Goal: Task Accomplishment & Management: Manage account settings

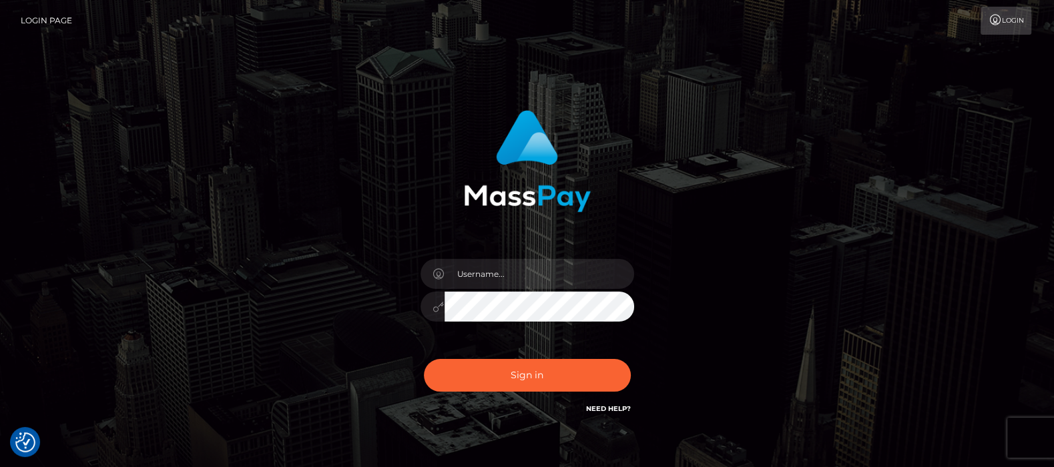
type input "[DOMAIN_NAME]"
click at [534, 377] on button "Sign in" at bounding box center [527, 375] width 207 height 33
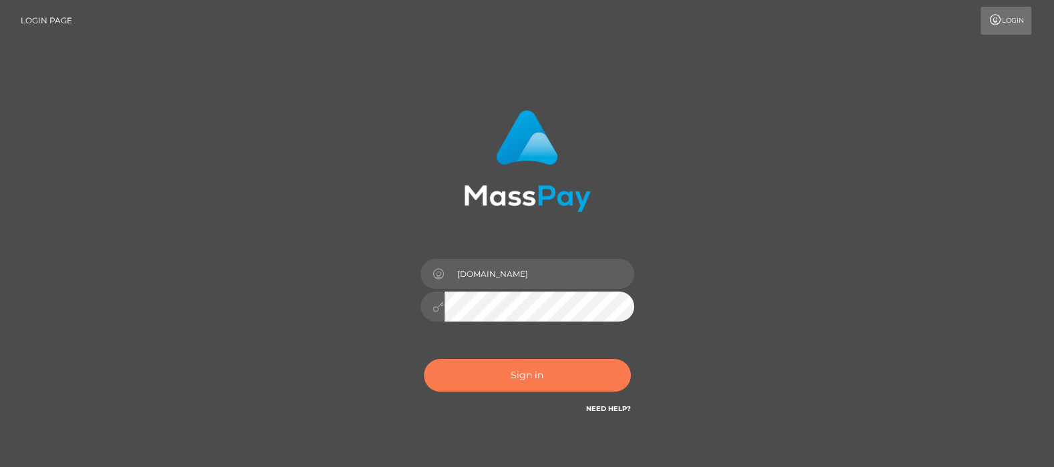
click at [524, 369] on button "Sign in" at bounding box center [527, 375] width 207 height 33
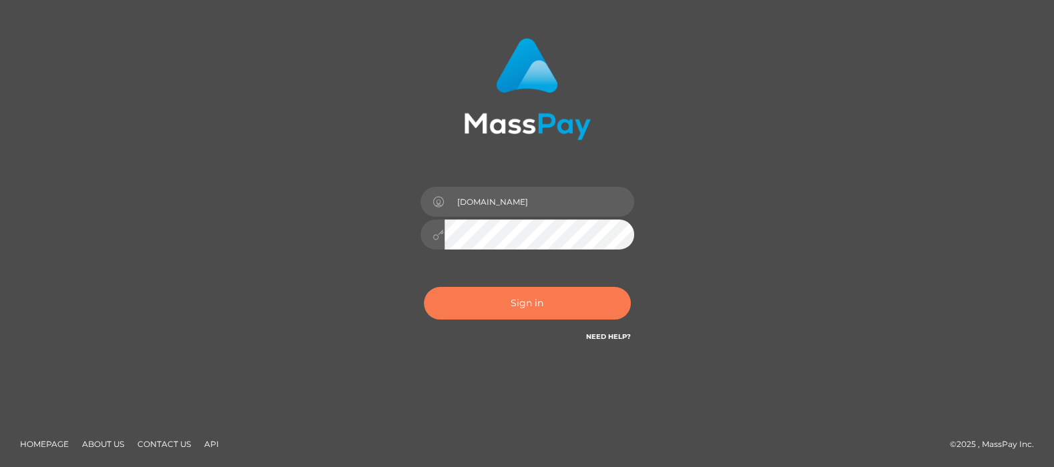
scroll to position [31, 0]
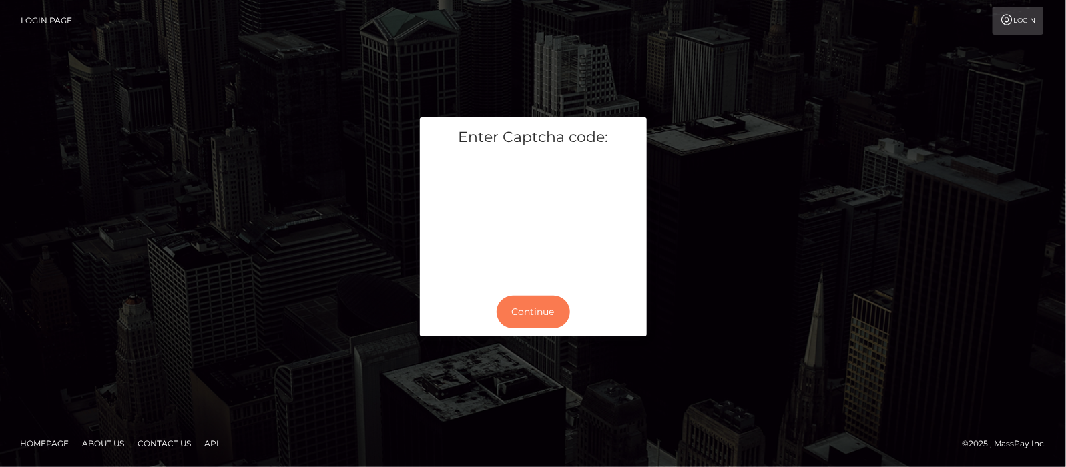
click at [528, 311] on button "Continue" at bounding box center [533, 312] width 73 height 33
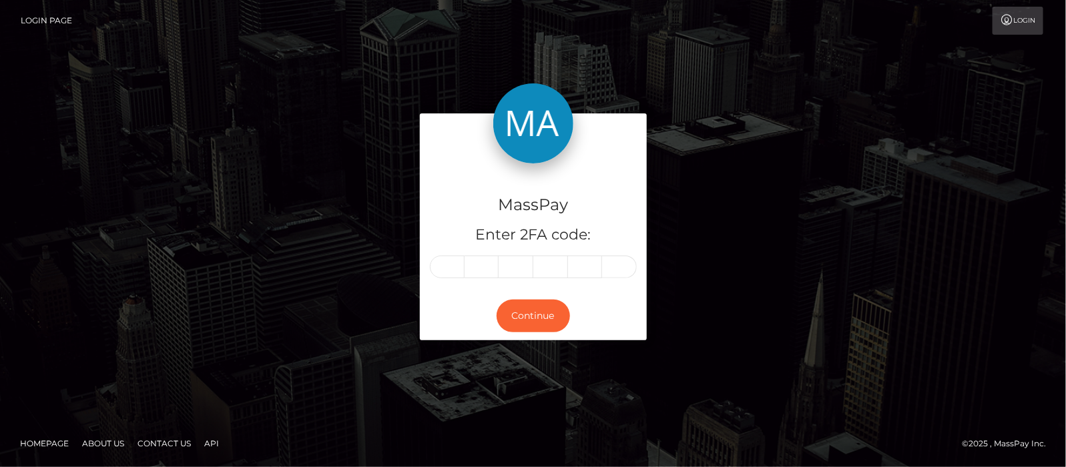
click at [1010, 214] on div "MassPay Enter 2FA code: Continue" at bounding box center [533, 233] width 1066 height 440
